Goal: Task Accomplishment & Management: Use online tool/utility

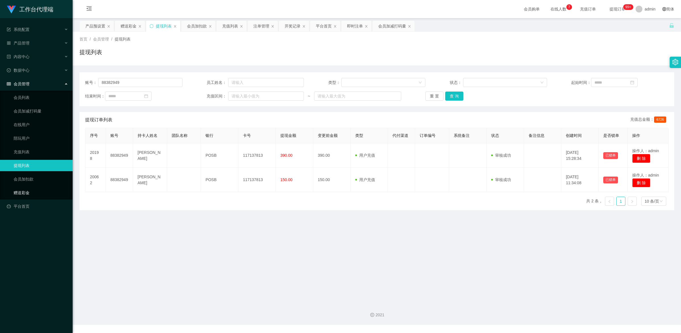
click at [55, 190] on link "赠送彩金" at bounding box center [41, 192] width 54 height 11
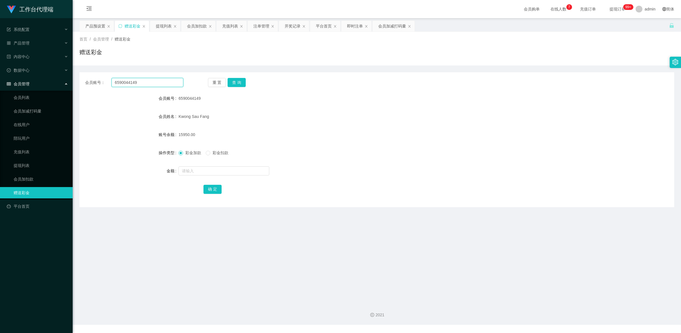
click at [152, 84] on input "6590044149" at bounding box center [147, 82] width 72 height 9
paste input "James001"
type input "James001"
click at [237, 82] on button "查 询" at bounding box center [236, 82] width 18 height 9
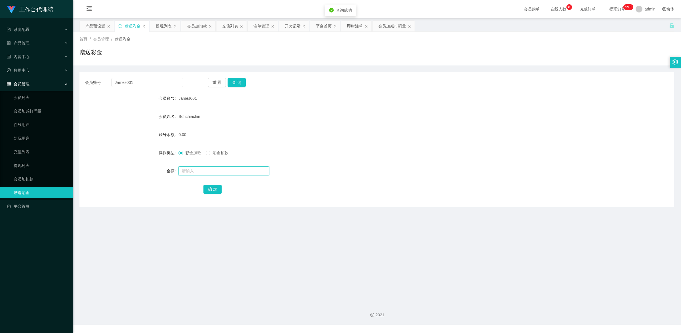
click at [227, 168] on input "text" at bounding box center [223, 170] width 91 height 9
type input "5000"
click at [208, 187] on button "确 定" at bounding box center [212, 189] width 18 height 9
